Goal: Find specific page/section: Find specific page/section

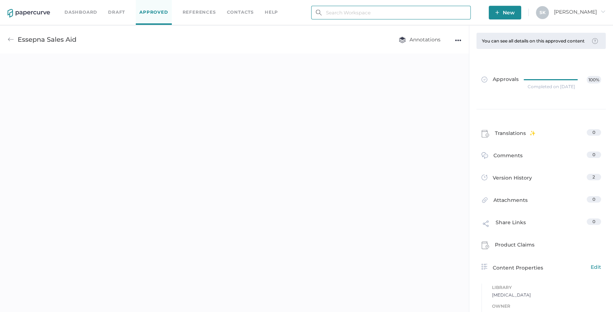
click at [419, 14] on input "text" at bounding box center [391, 13] width 160 height 14
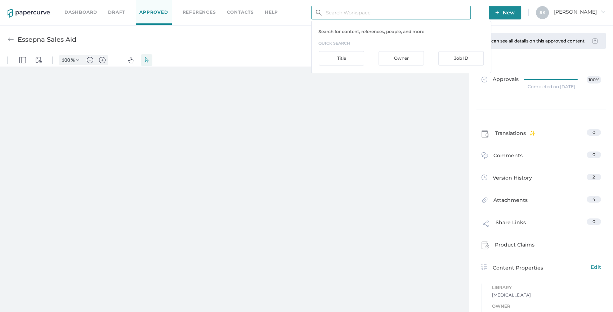
type input "3"
type input "13"
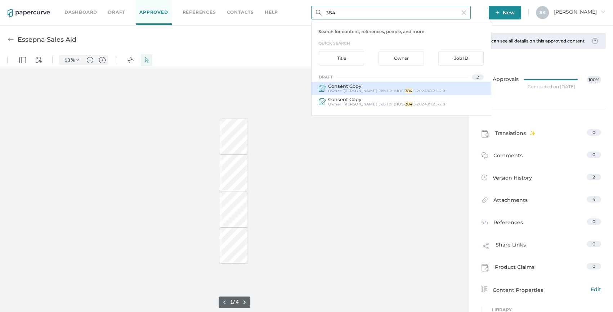
type input "384"
click at [429, 92] on span "E-2024.01.25-2.0" at bounding box center [428, 91] width 33 height 5
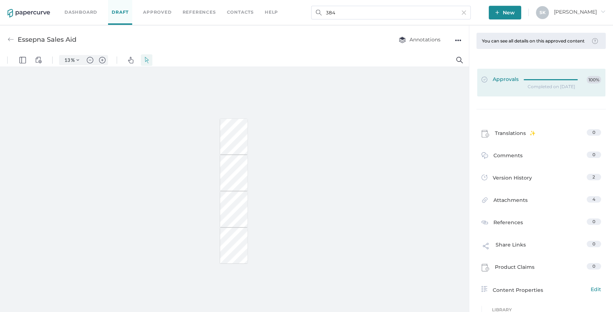
type input "Consent Copy"
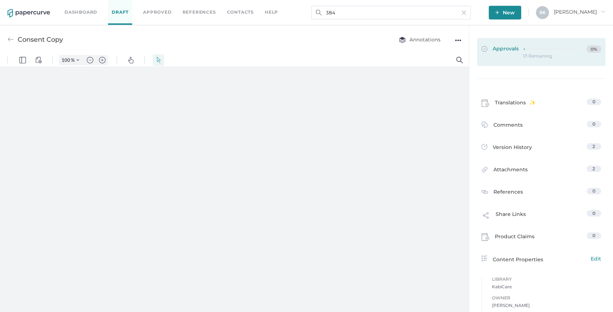
type input "13"
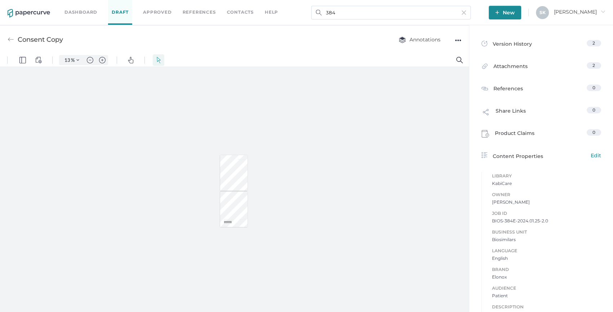
scroll to position [113, 0]
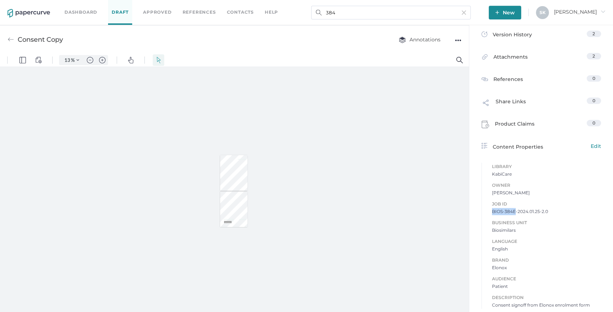
drag, startPoint x: 489, startPoint y: 211, endPoint x: 511, endPoint y: 212, distance: 22.7
click at [511, 212] on div "Job ID BIOS-384E-2024.01.25-2.0 Business Unit Biosimilars Language English Bran…" at bounding box center [542, 251] width 120 height 116
copy span "BIOS-384E"
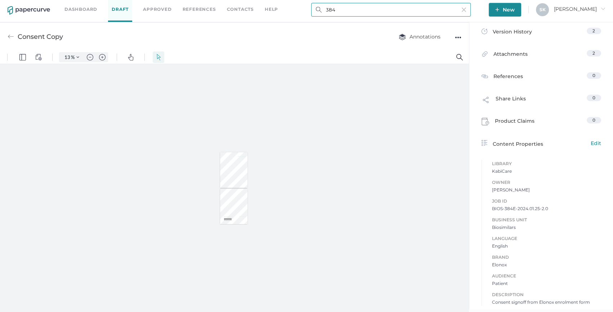
click at [327, 10] on input "384" at bounding box center [391, 10] width 160 height 14
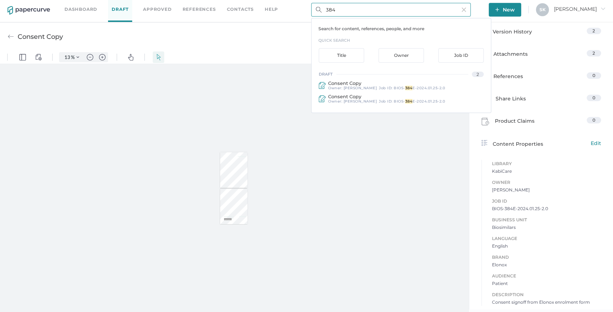
click at [327, 10] on input "384" at bounding box center [391, 10] width 160 height 14
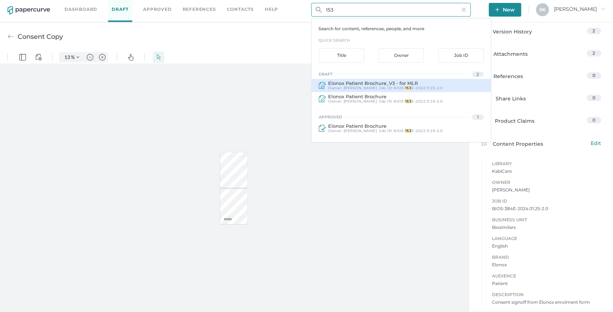
type input "153"
click at [379, 86] on div "Job ID : BIOS- 153 E-2022.11.25-2.0" at bounding box center [411, 88] width 64 height 4
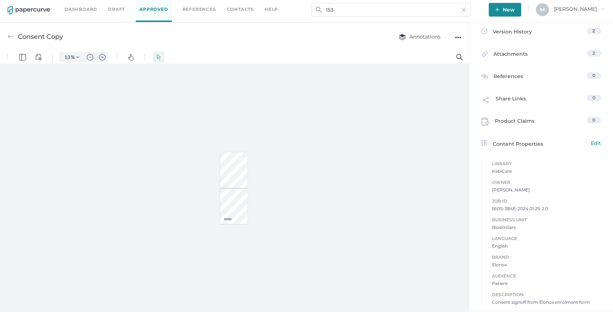
type input "Elonox Patient Brochure"
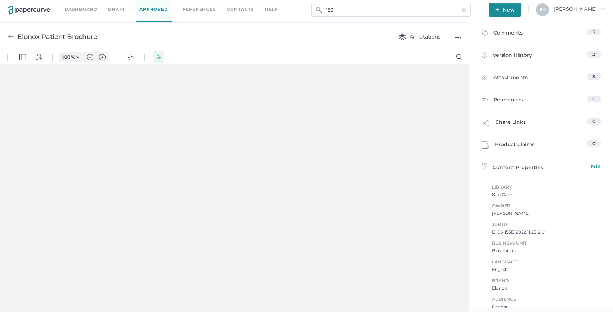
type input "13"
click at [369, 7] on input "153" at bounding box center [391, 10] width 160 height 14
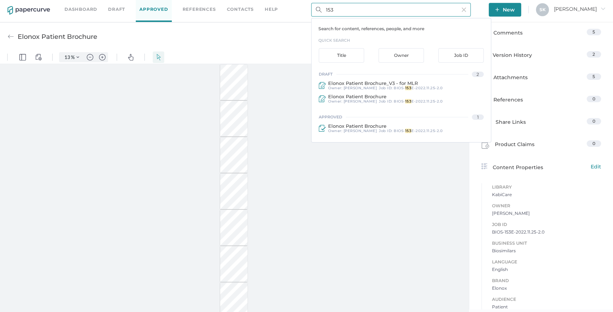
click at [369, 7] on input "153" at bounding box center [391, 10] width 160 height 14
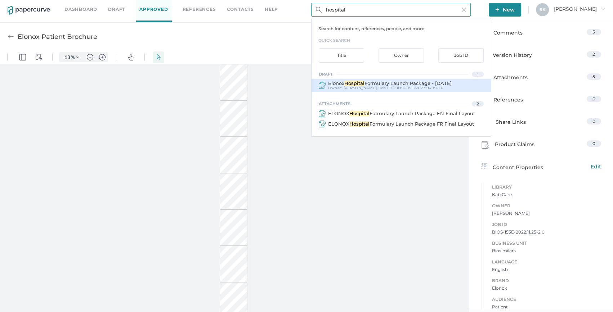
type input "hospital"
click at [392, 91] on div "Elonox Hospital Formulary Launch Package - [DATE] Owner: [PERSON_NAME] Job ID :…" at bounding box center [401, 85] width 179 height 13
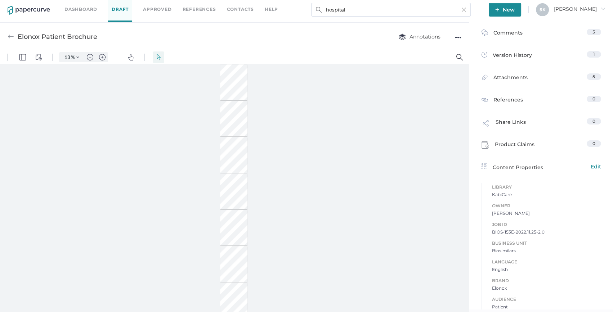
type input "Elonox Hospital Formulary Launch Package - [DATE]"
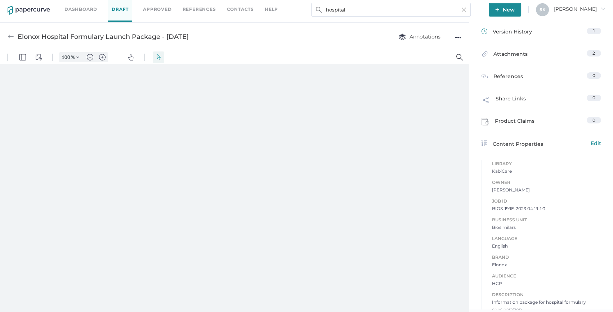
type input "13"
type input "49"
